Goal: Task Accomplishment & Management: Manage account settings

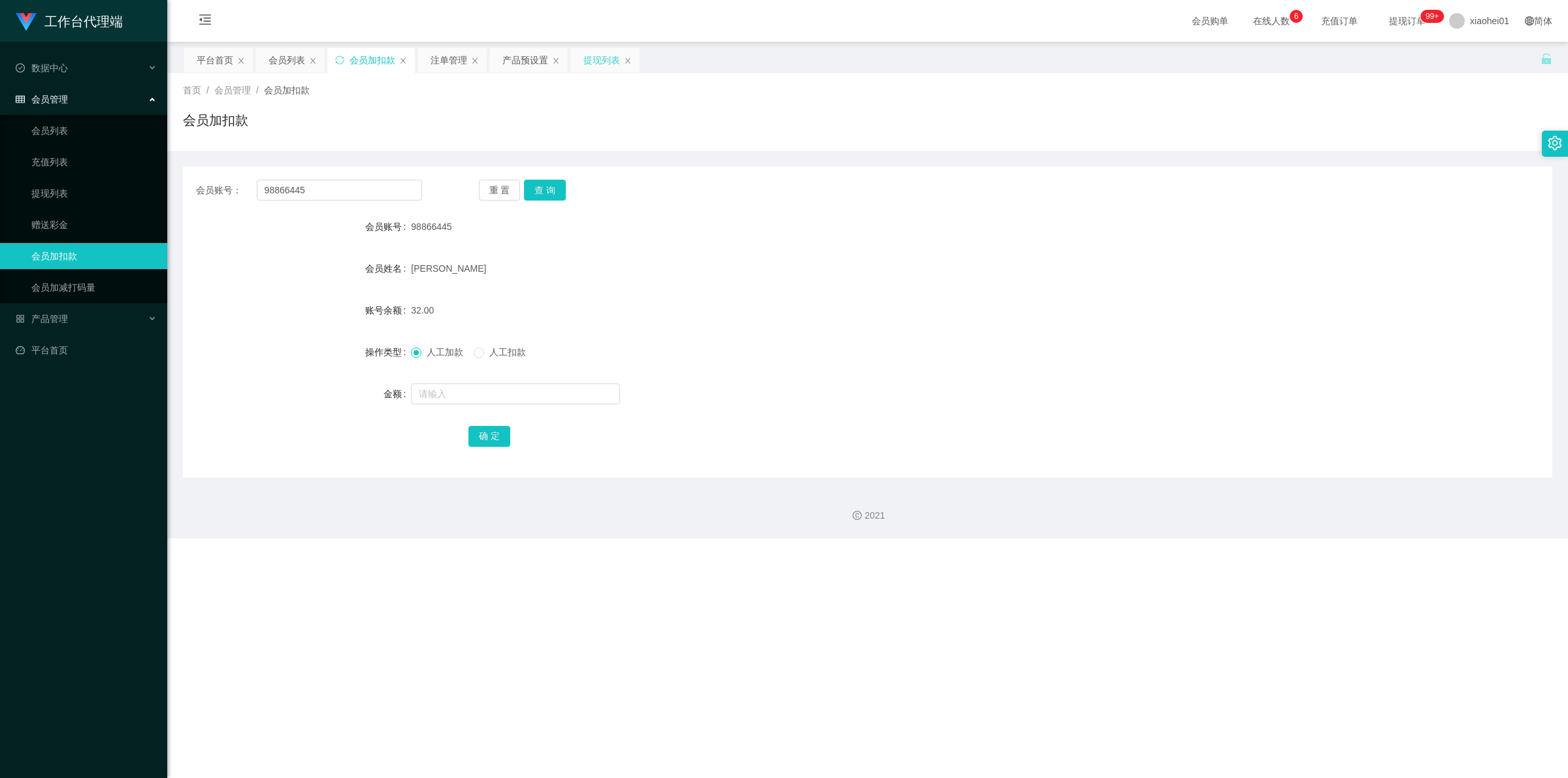
click at [601, 56] on div "提现列表" at bounding box center [601, 60] width 36 height 25
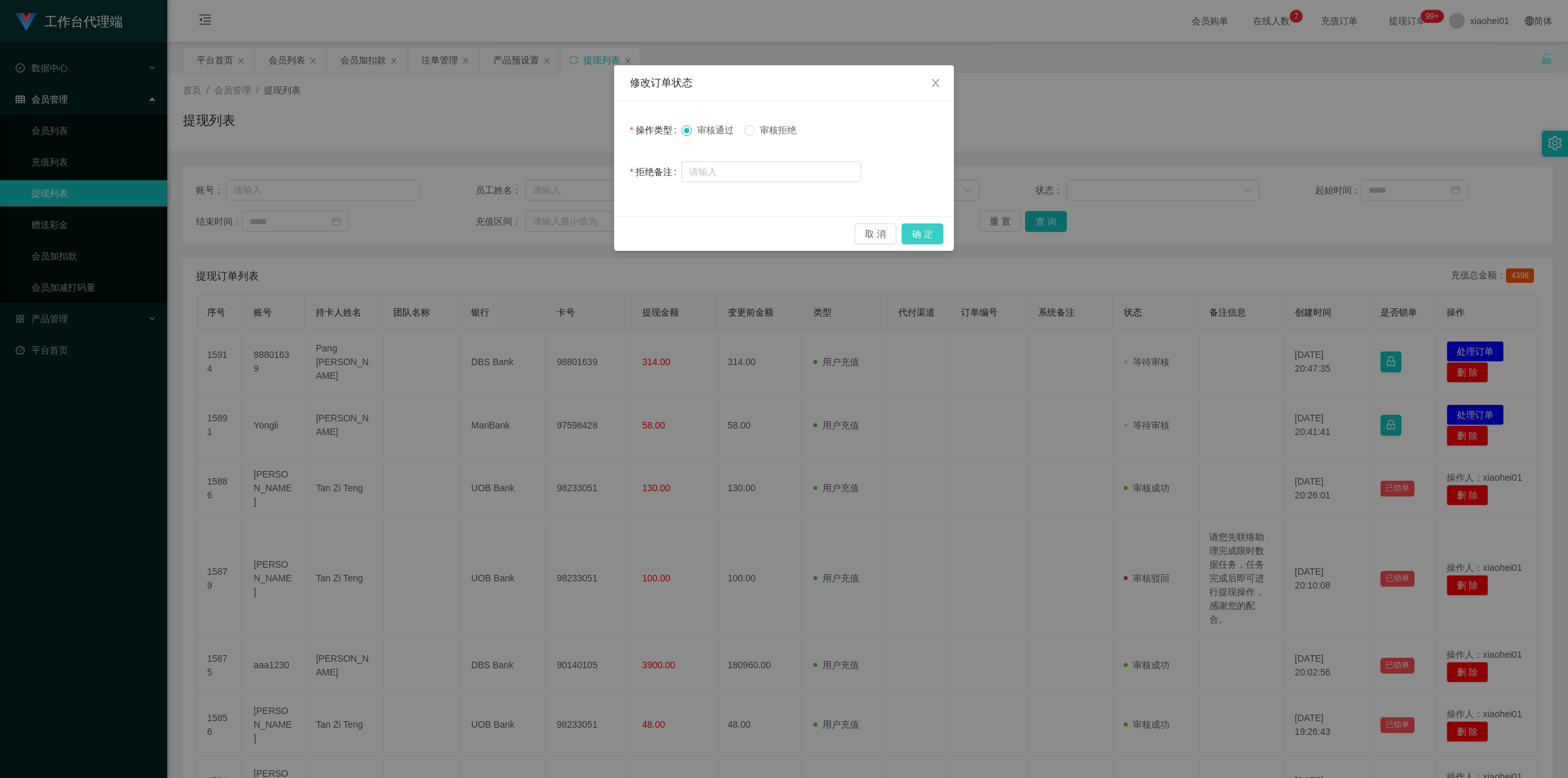
drag, startPoint x: 932, startPoint y: 232, endPoint x: 820, endPoint y: 278, distance: 121.1
click at [932, 232] on button "确 定" at bounding box center [922, 234] width 42 height 21
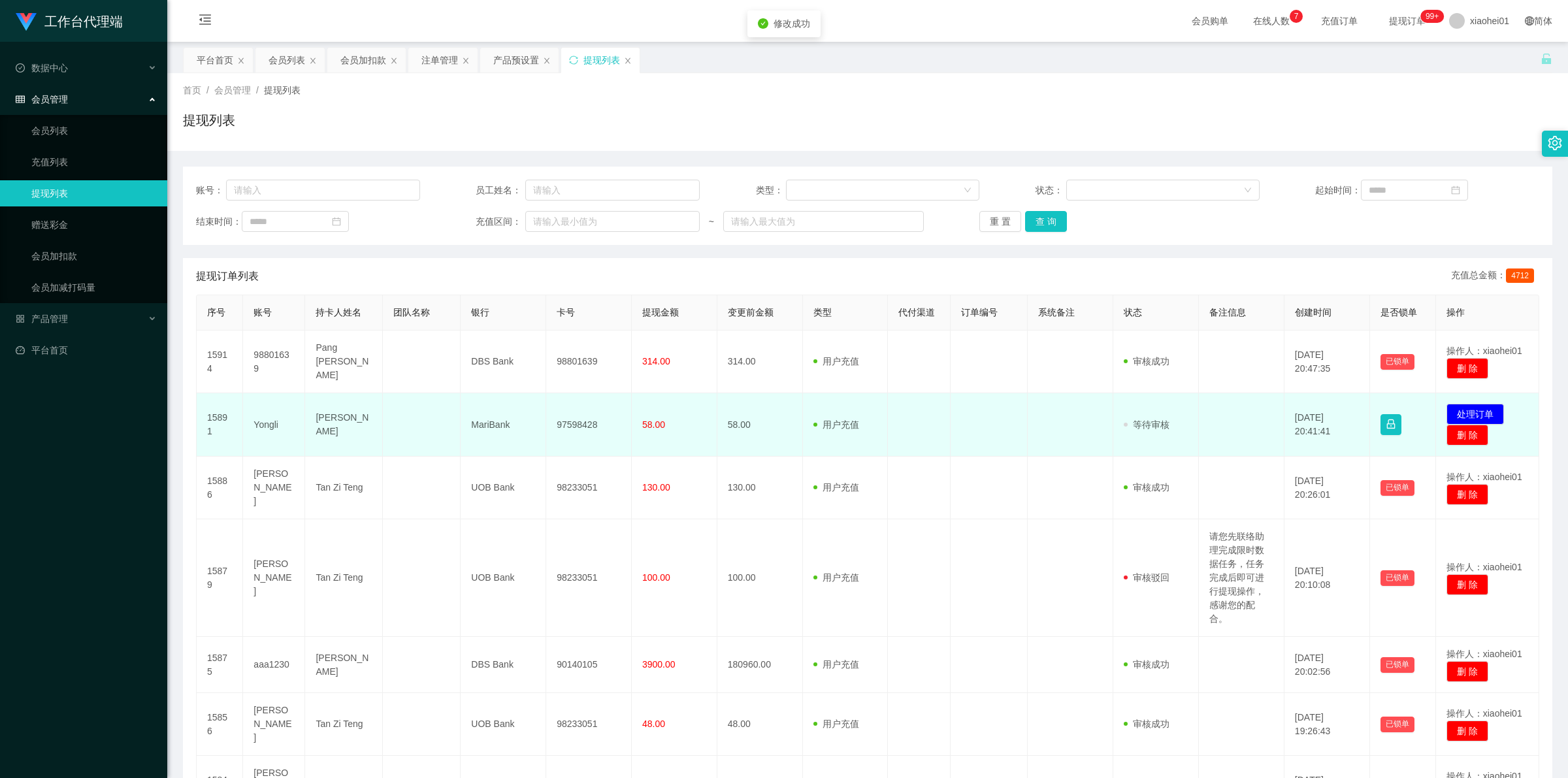
click at [568, 423] on td "97598428" at bounding box center [589, 425] width 86 height 63
click at [574, 416] on td "97598428" at bounding box center [589, 425] width 86 height 63
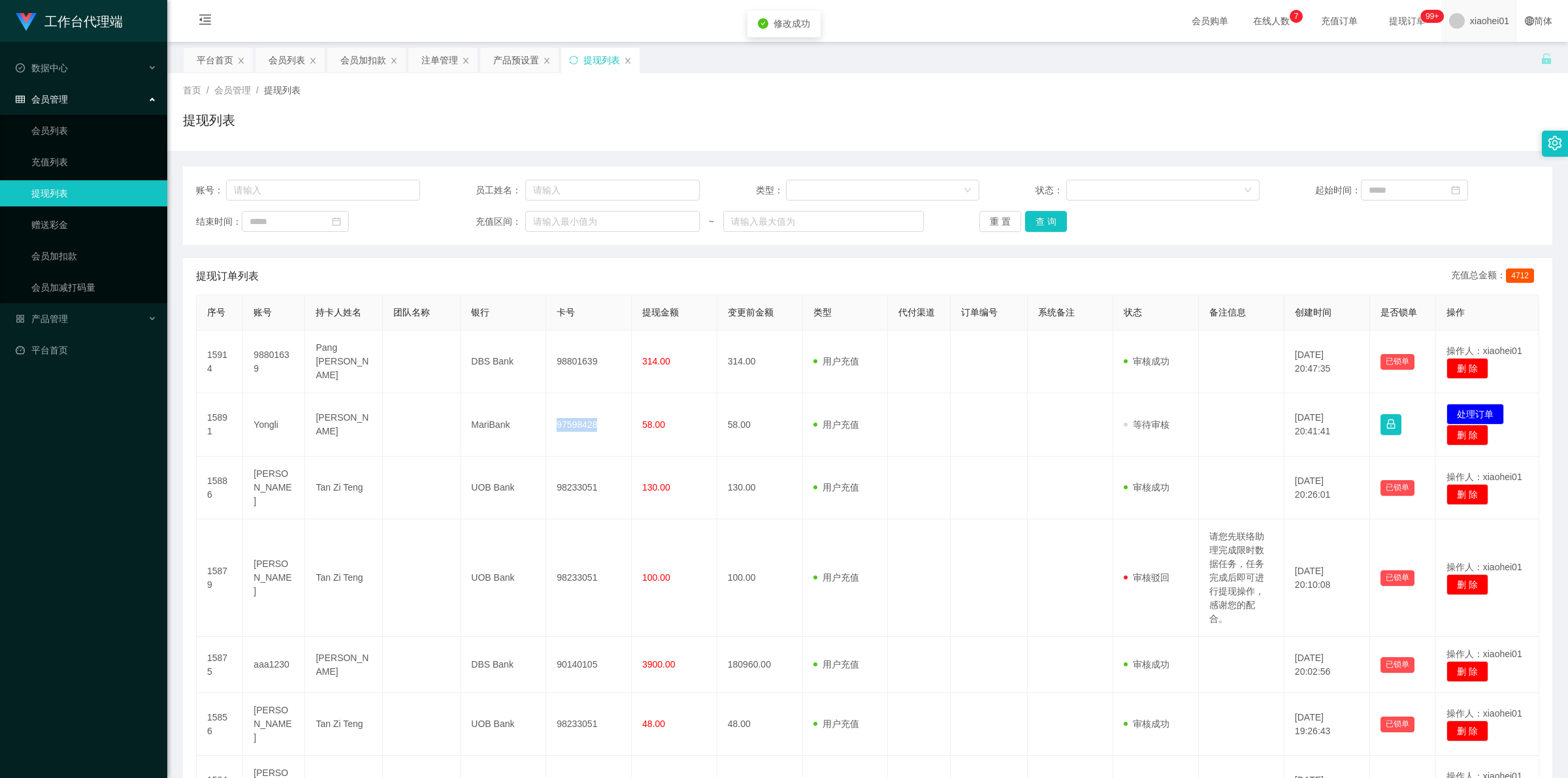
copy td "97598428"
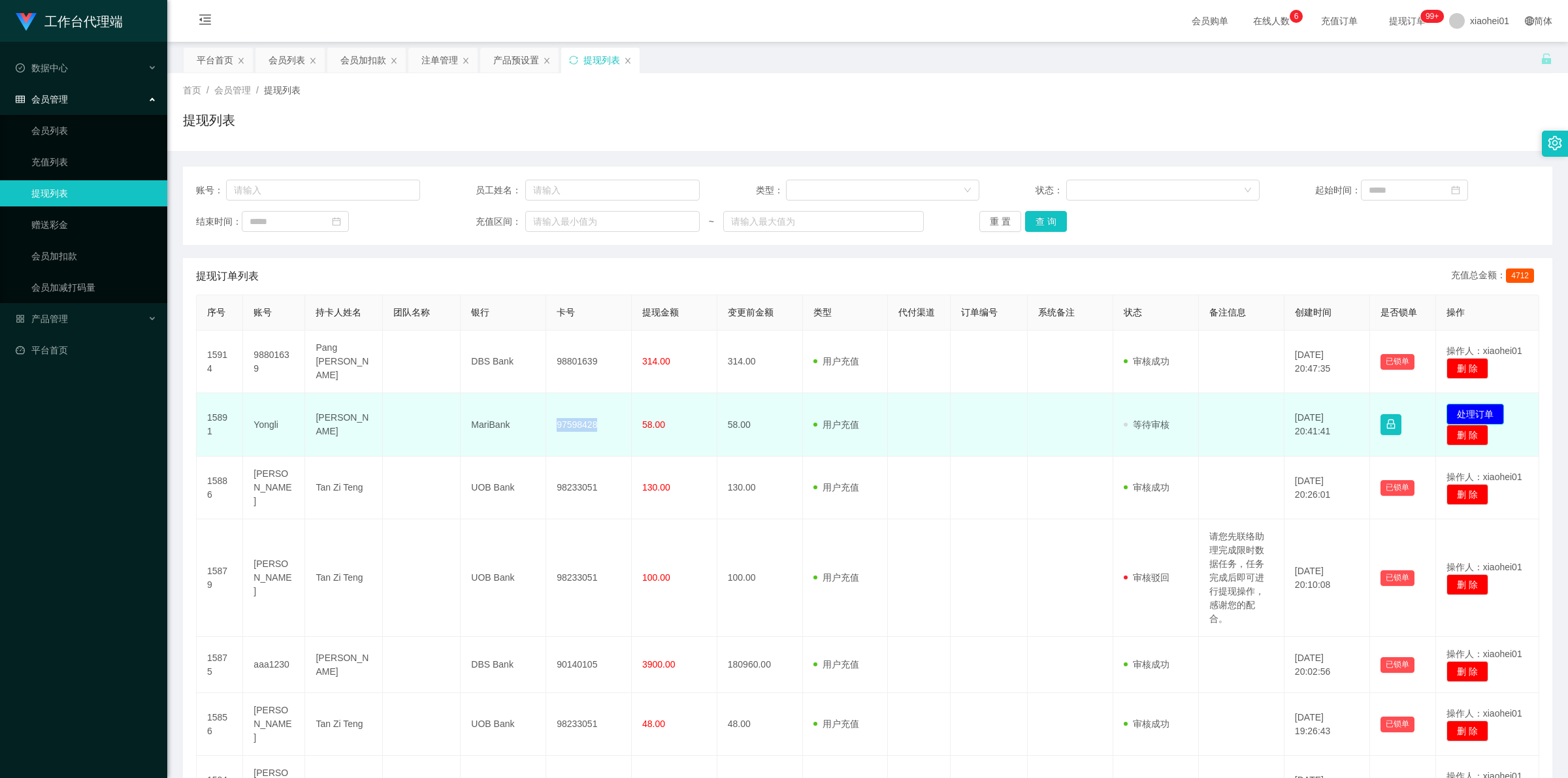
click at [1480, 404] on button "处理订单" at bounding box center [1475, 414] width 57 height 21
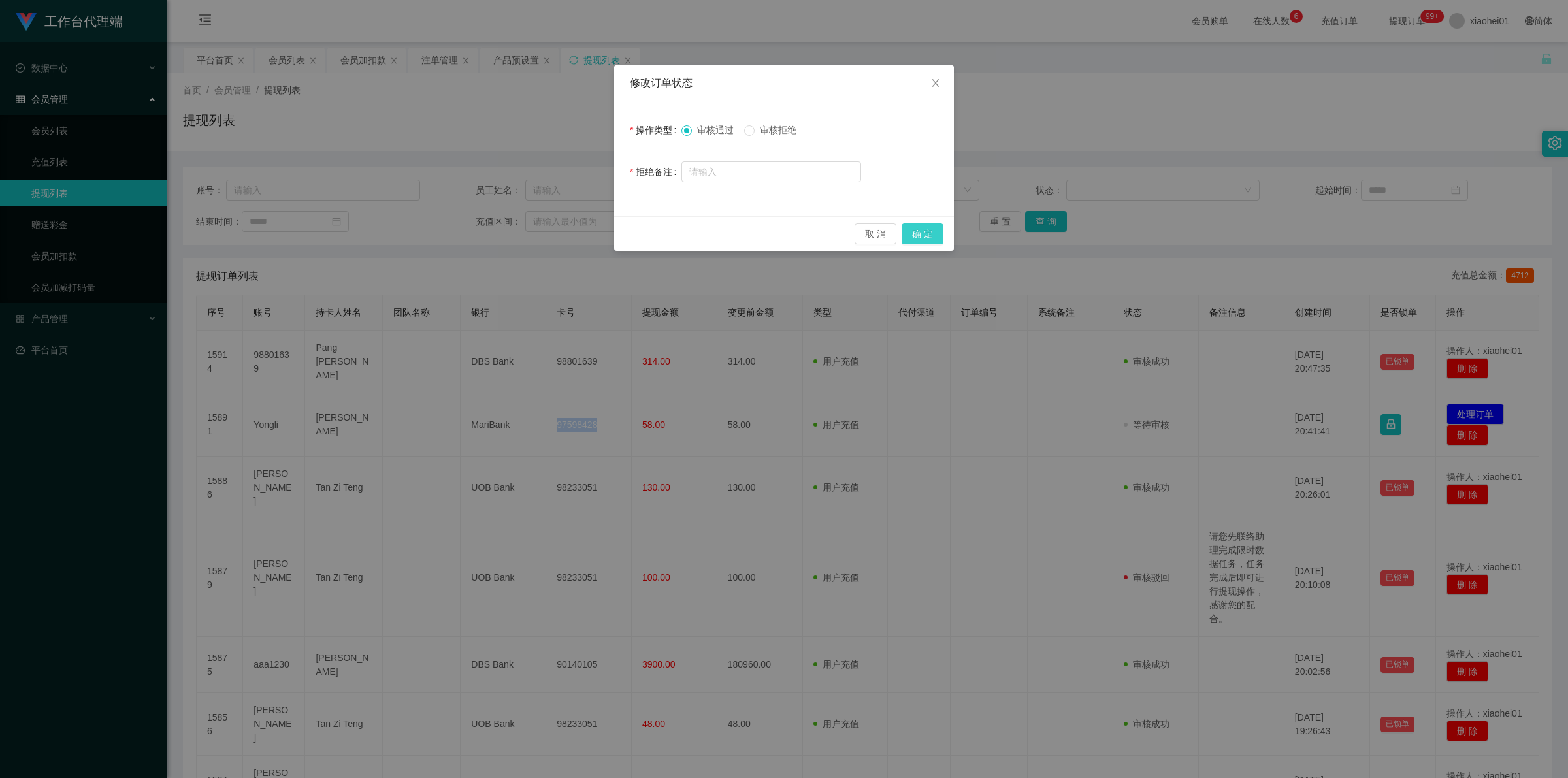
click at [923, 235] on button "确 定" at bounding box center [922, 234] width 42 height 21
